Goal: Find contact information: Obtain details needed to contact an individual or organization

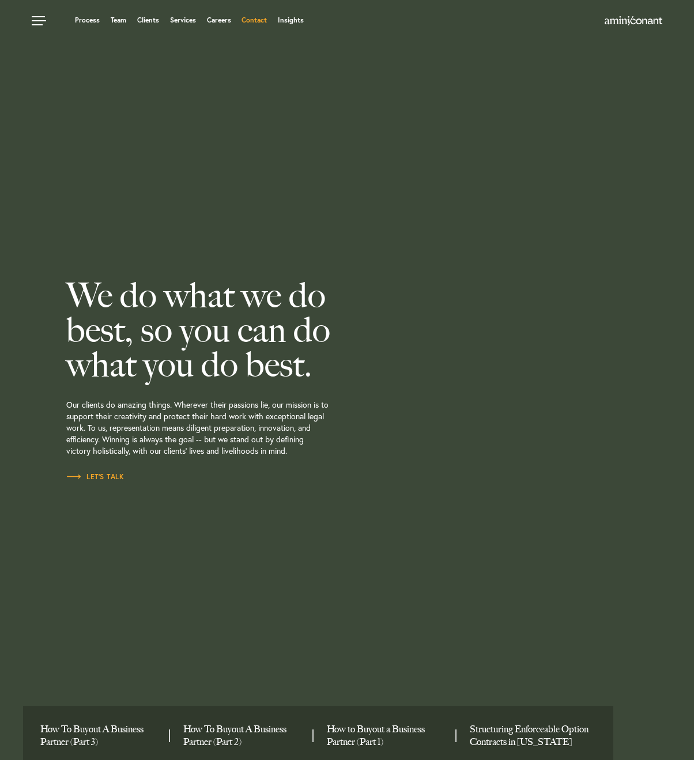
click at [258, 22] on link "Contact" at bounding box center [254, 20] width 25 height 7
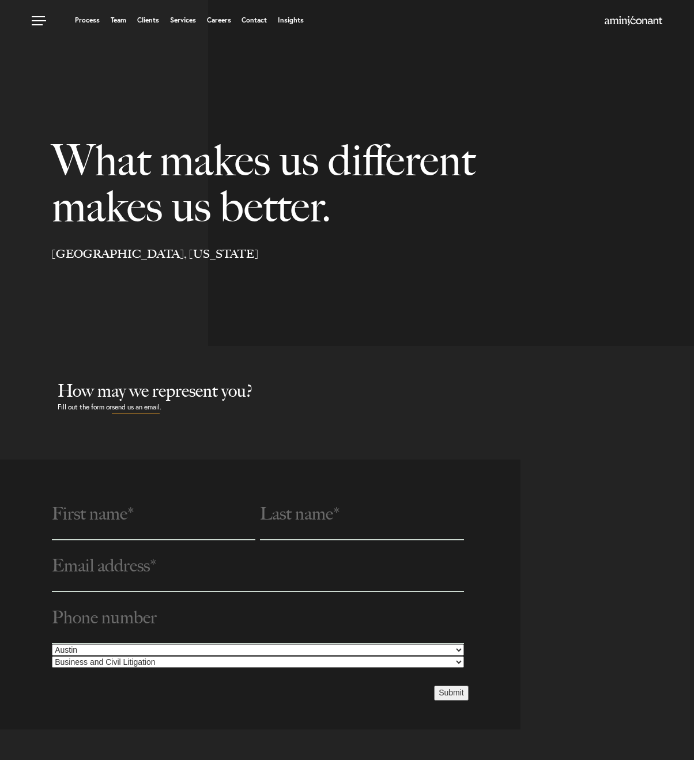
select select "Austin"
select select "Business and Civil Litigation"
select select "Austin"
select select "Business and Civil Litigation"
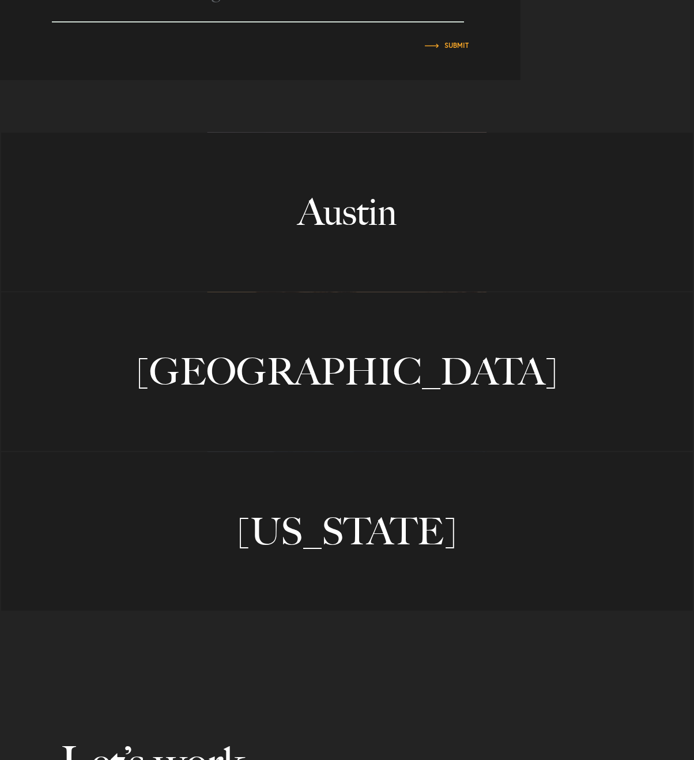
scroll to position [831, 0]
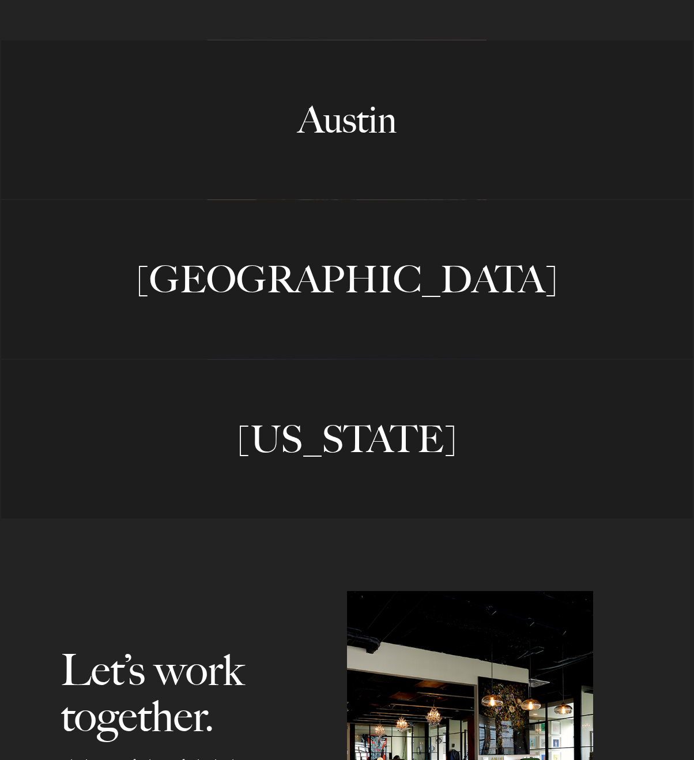
click at [348, 108] on link "Austin" at bounding box center [347, 119] width 692 height 159
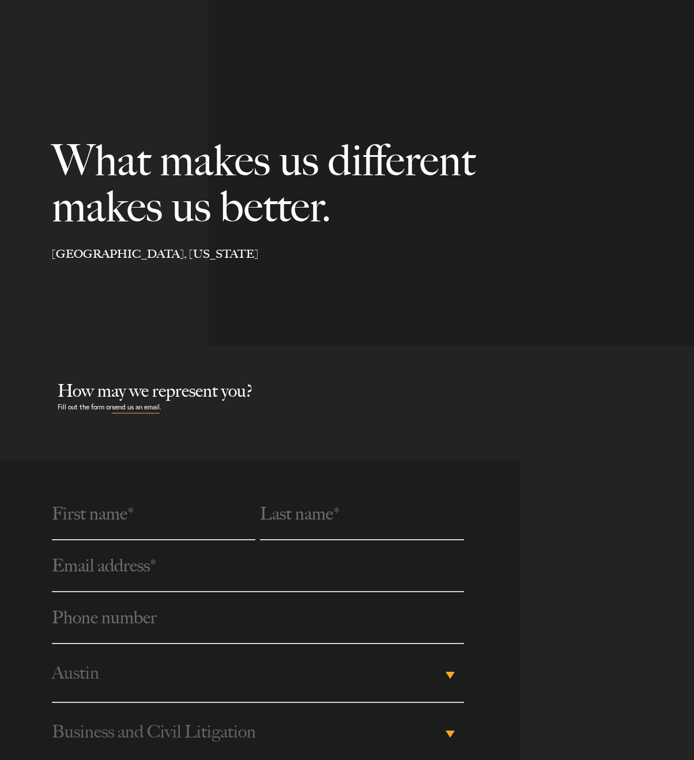
select select "Austin"
select select "Business and Civil Litigation"
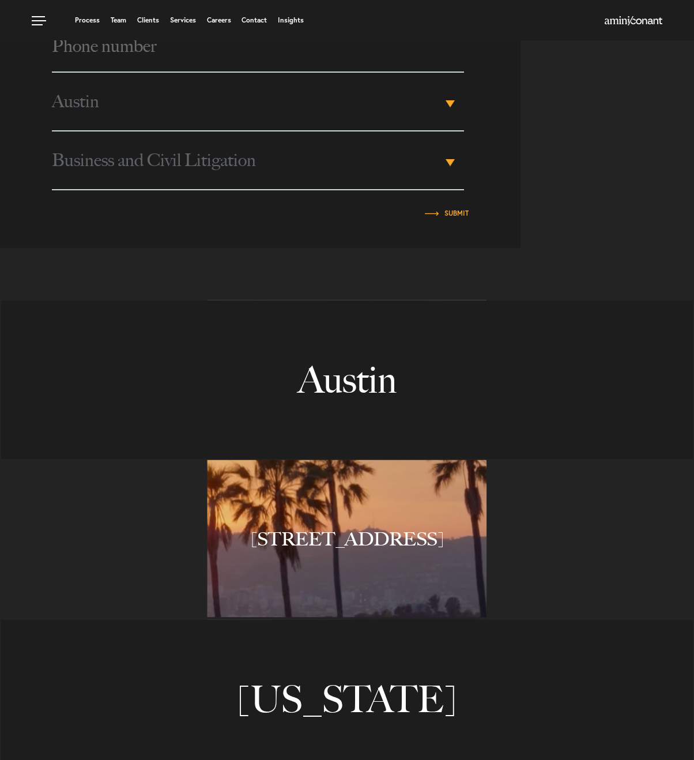
scroll to position [55, 0]
